Goal: Information Seeking & Learning: Learn about a topic

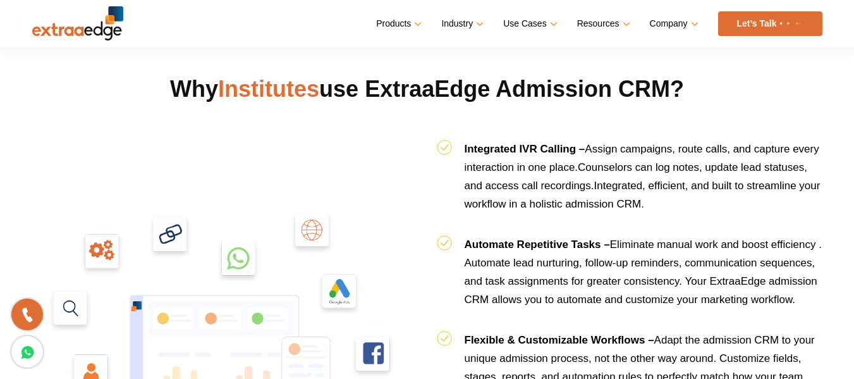
scroll to position [1301, 0]
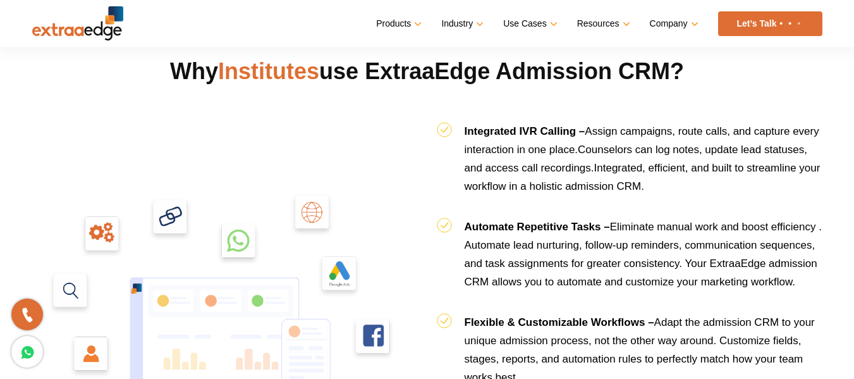
click at [309, 204] on img at bounding box center [225, 311] width 386 height 386
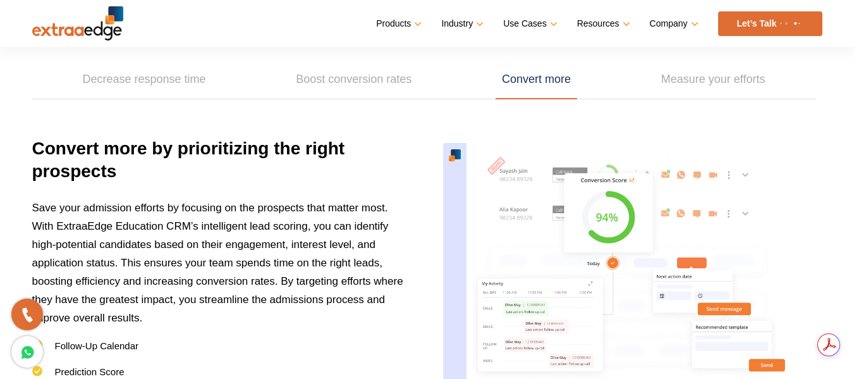
scroll to position [0, 0]
click at [349, 86] on link "Boost conversion rates" at bounding box center [354, 79] width 128 height 39
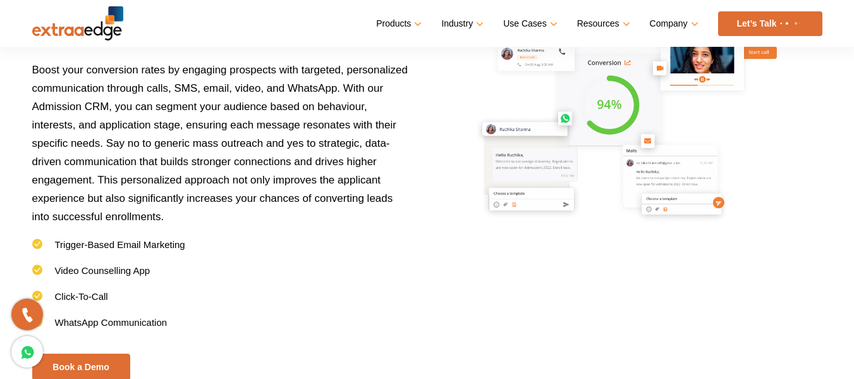
scroll to position [1947, 0]
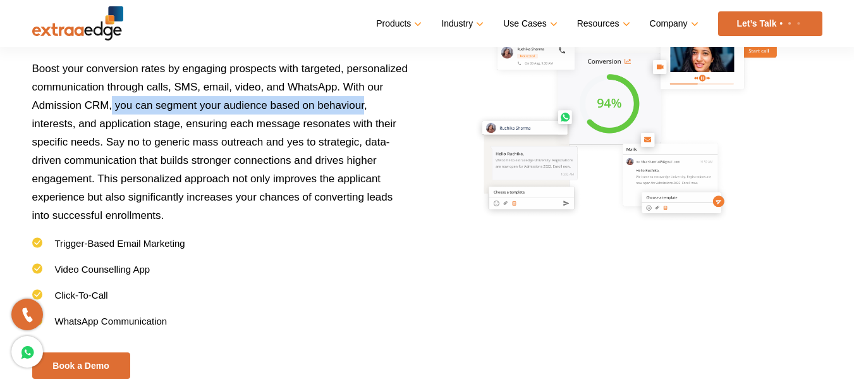
drag, startPoint x: 113, startPoint y: 107, endPoint x: 363, endPoint y: 97, distance: 249.9
click at [363, 97] on p "Boost your conversion rates by engaging prospects with targeted, personalized c…" at bounding box center [221, 148] width 379 height 178
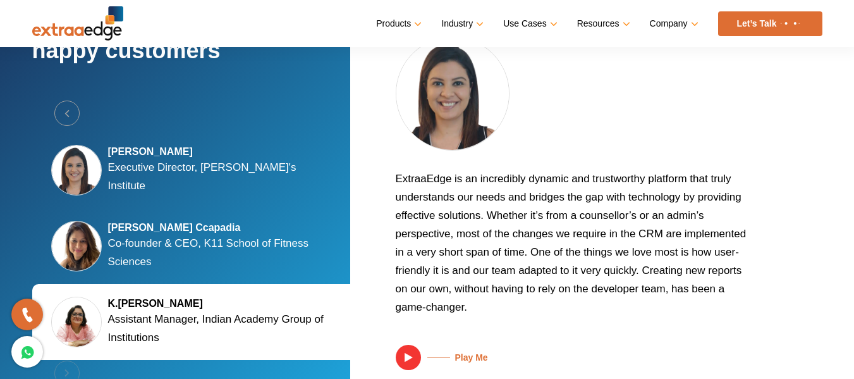
scroll to position [2428, 0]
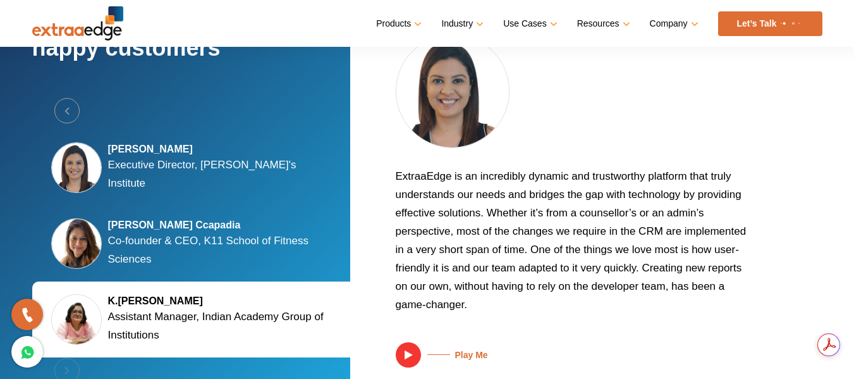
click at [226, 233] on p "Co-founder & CEO, K11 School of Fitness Sciences" at bounding box center [222, 249] width 228 height 37
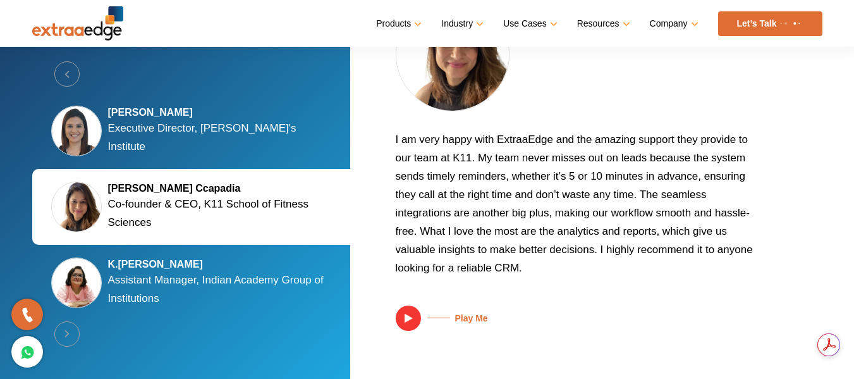
scroll to position [2391, 0]
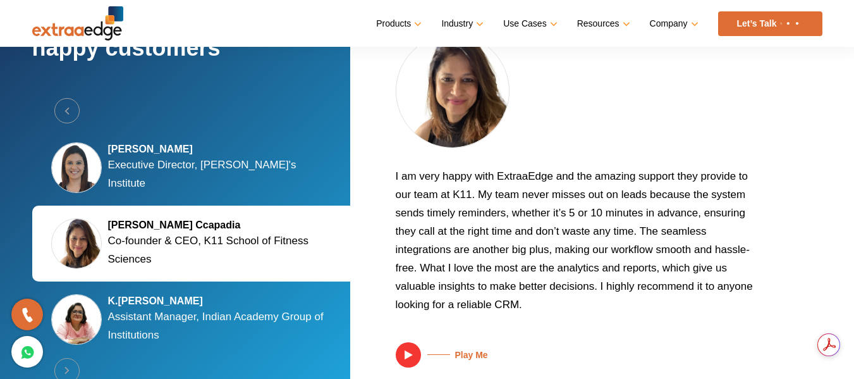
click at [413, 355] on img at bounding box center [408, 354] width 25 height 25
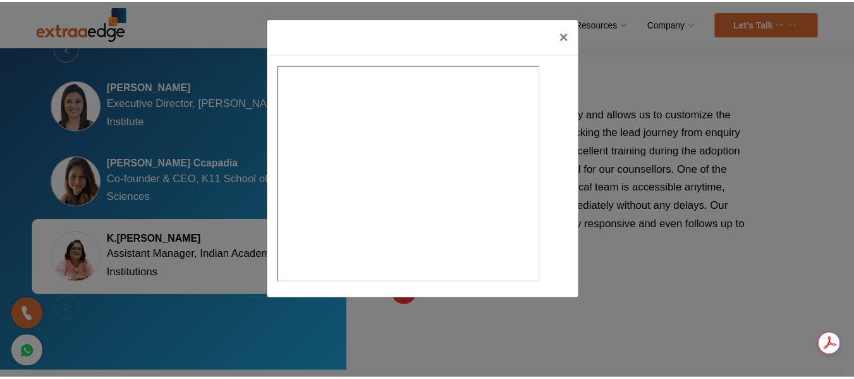
scroll to position [2491, 0]
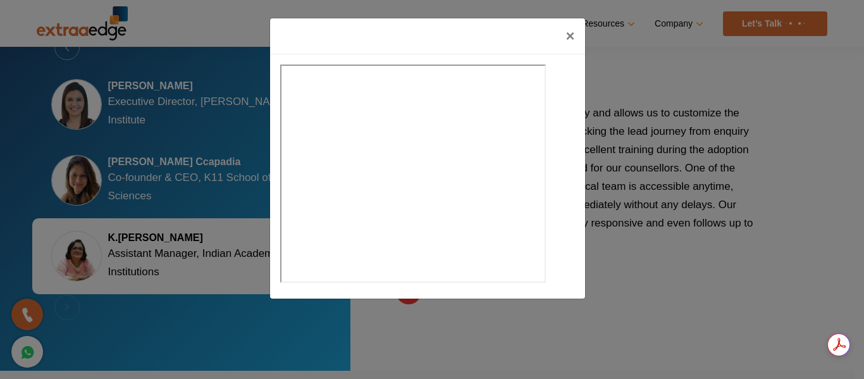
click at [702, 223] on div "×" at bounding box center [432, 189] width 864 height 379
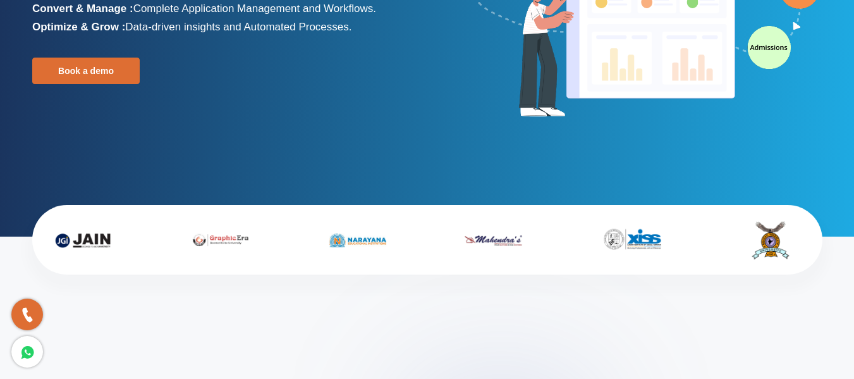
scroll to position [0, 0]
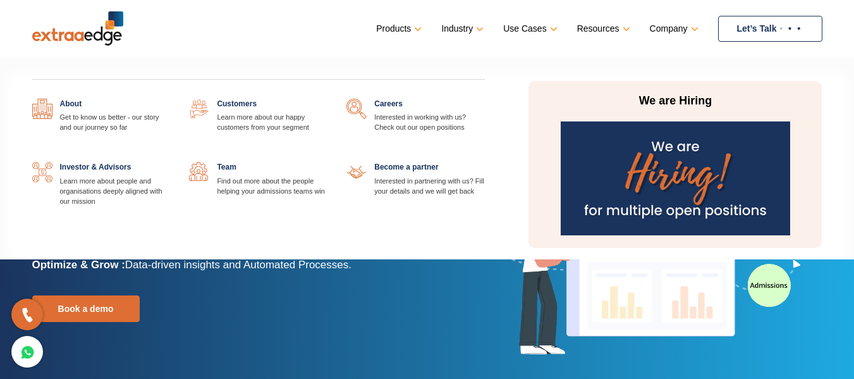
click at [698, 168] on img at bounding box center [676, 178] width 230 height 114
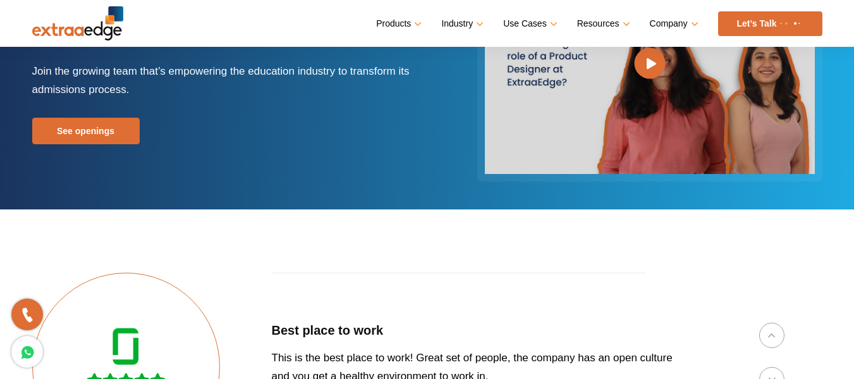
scroll to position [122, 0]
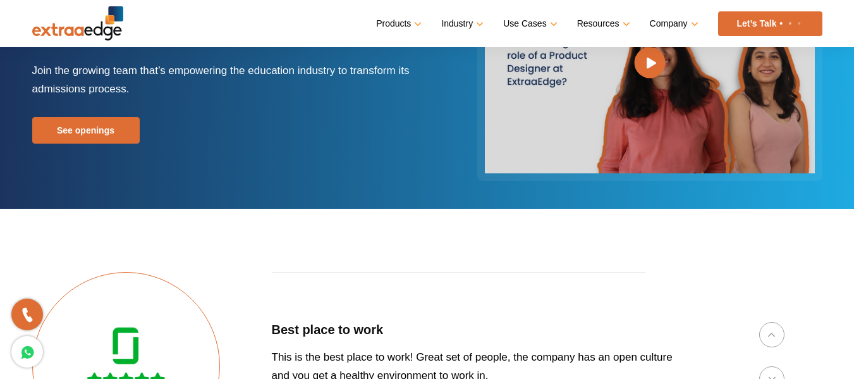
click at [87, 35] on img at bounding box center [77, 23] width 91 height 34
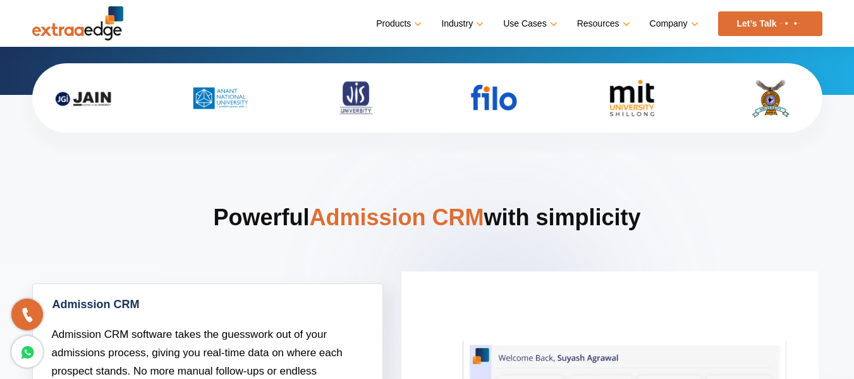
scroll to position [380, 0]
